Goal: Find contact information: Obtain details needed to contact an individual or organization

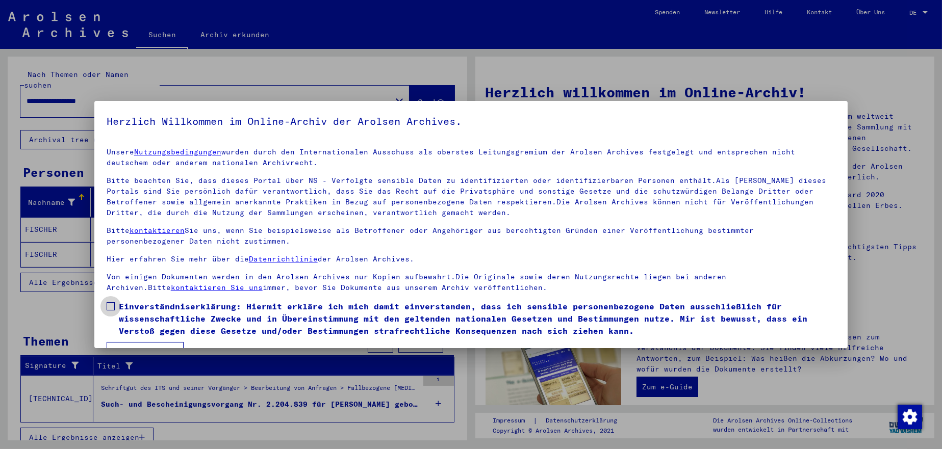
click at [112, 306] on span at bounding box center [111, 307] width 8 height 8
click at [132, 343] on button "Ich stimme zu" at bounding box center [145, 351] width 77 height 19
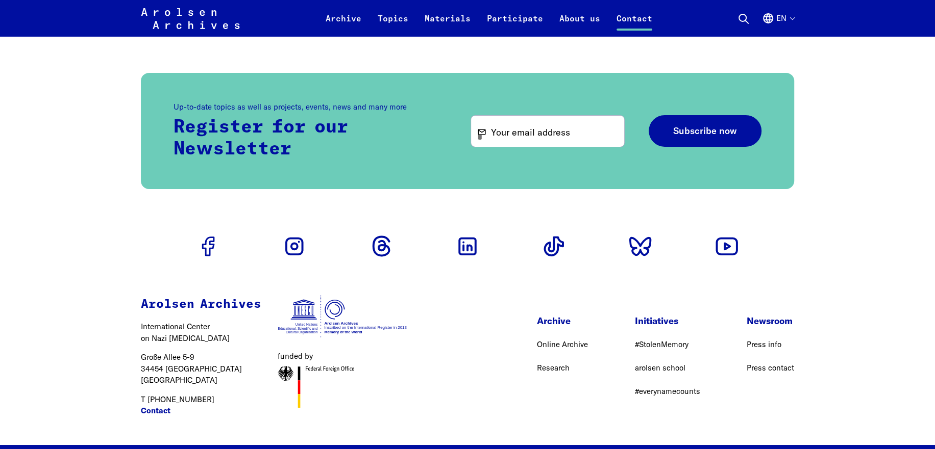
scroll to position [3133, 0]
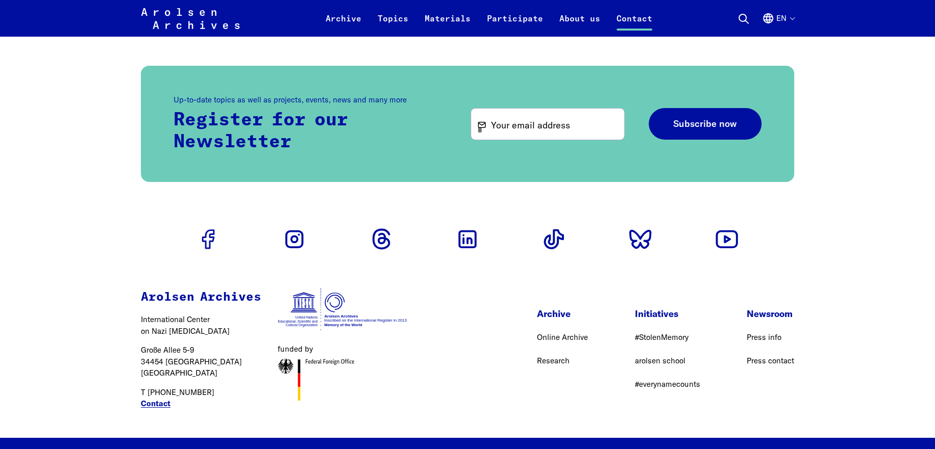
click at [162, 398] on link "Contact" at bounding box center [156, 404] width 30 height 12
